Goal: Check status

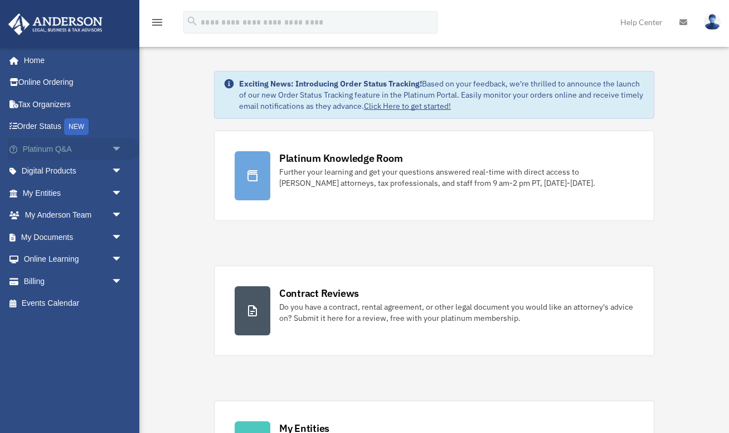
click at [116, 152] on span "arrow_drop_down" at bounding box center [123, 149] width 22 height 23
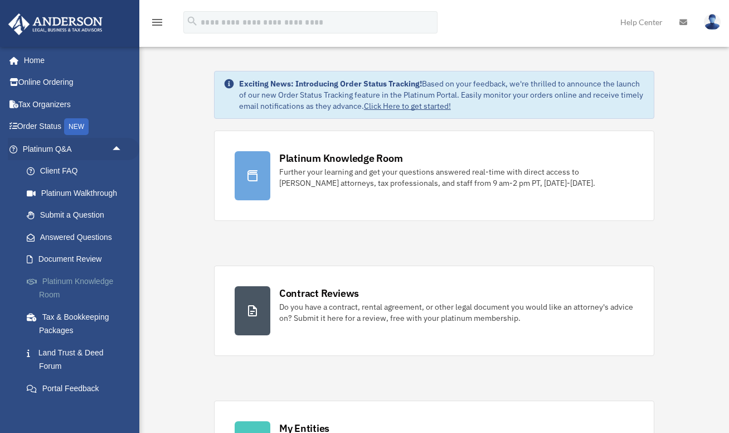
click at [71, 281] on link "Platinum Knowledge Room" at bounding box center [78, 288] width 124 height 36
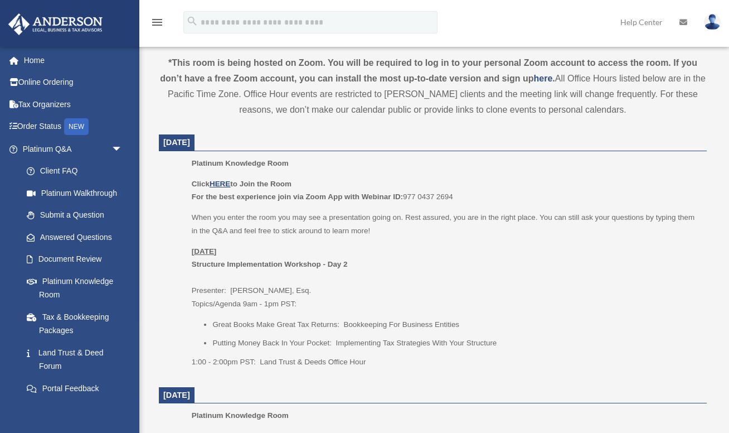
scroll to position [379, 0]
click at [220, 181] on u "HERE" at bounding box center [220, 183] width 21 height 8
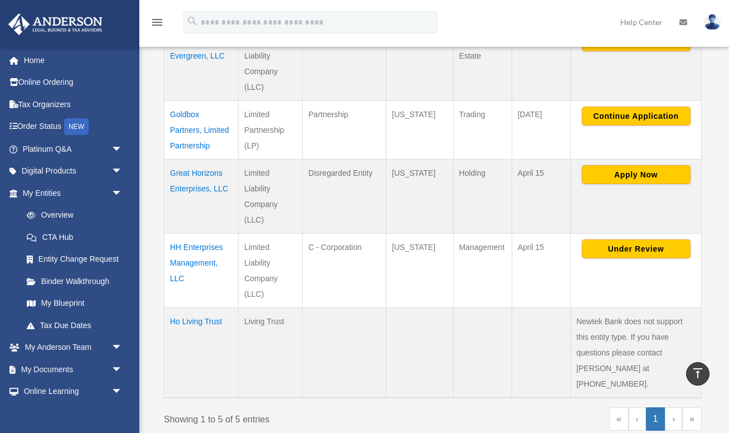
scroll to position [285, 0]
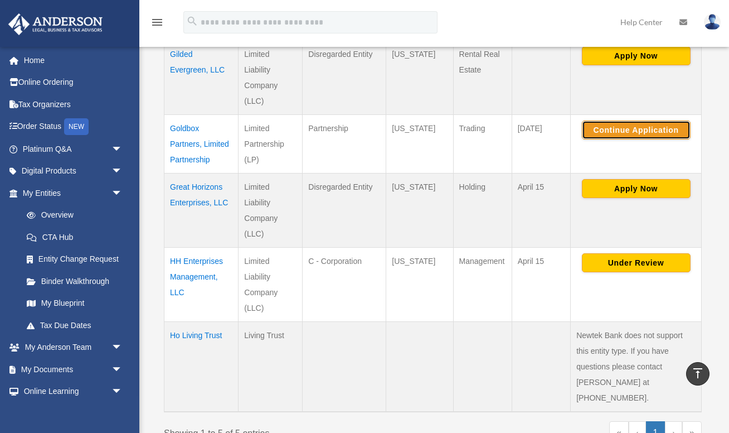
click at [623, 130] on button "Continue Application" at bounding box center [636, 129] width 109 height 19
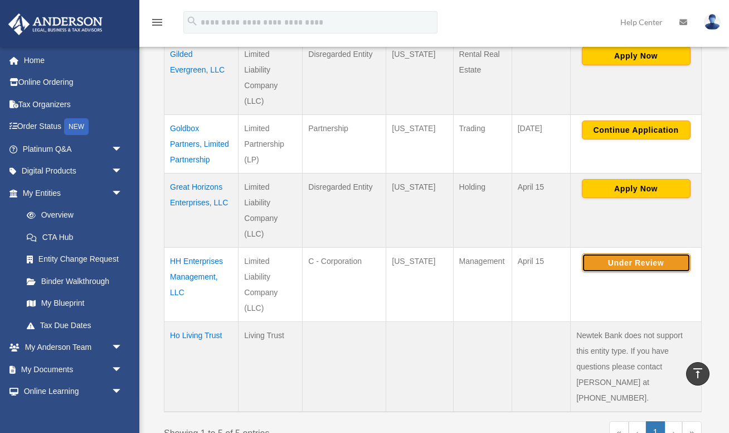
click at [643, 267] on button "Under Review" at bounding box center [636, 262] width 109 height 19
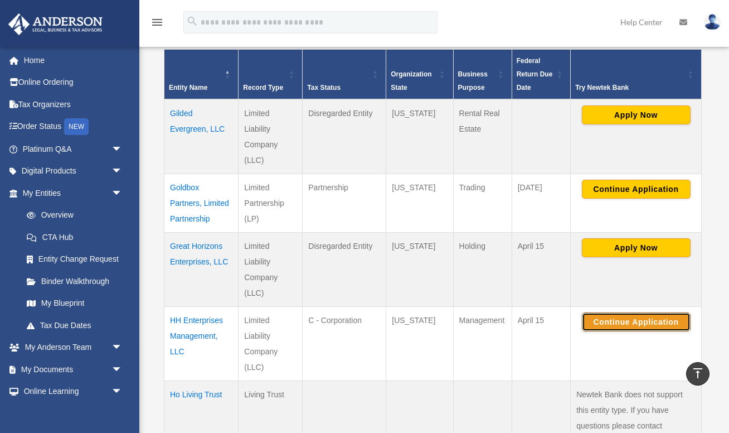
scroll to position [229, 0]
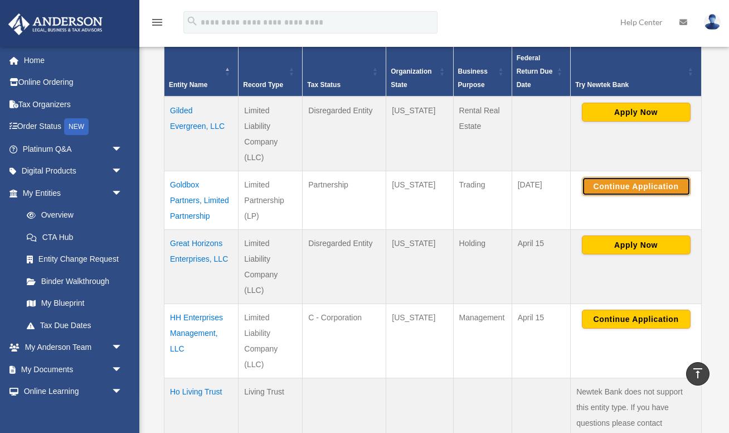
click at [650, 183] on button "Continue Application" at bounding box center [636, 186] width 109 height 19
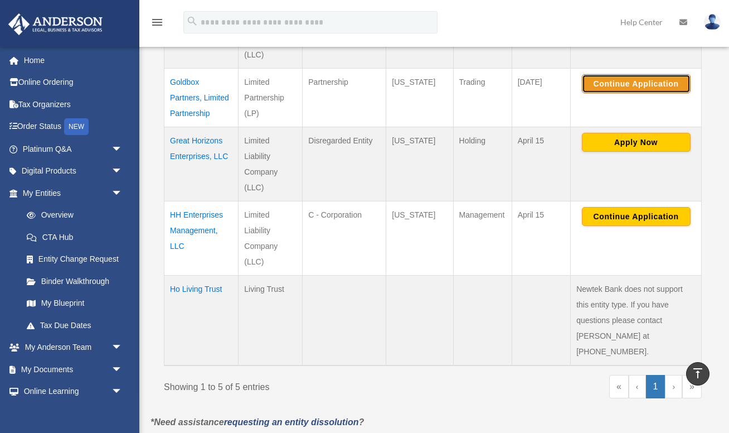
scroll to position [304, 0]
